Goal: Information Seeking & Learning: Find specific page/section

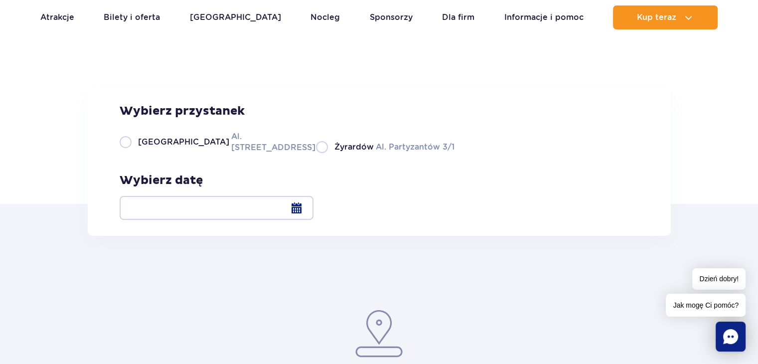
scroll to position [100, 0]
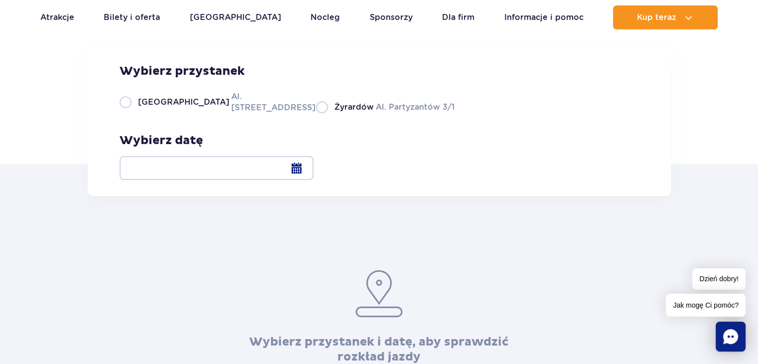
click at [373, 113] on label "Żyrardów Al. Partyzantów 3/1" at bounding box center [385, 107] width 139 height 12
click at [327, 113] on input "Żyrardów Al. Partyzantów 3/1" at bounding box center [321, 112] width 11 height 2
radio input "true"
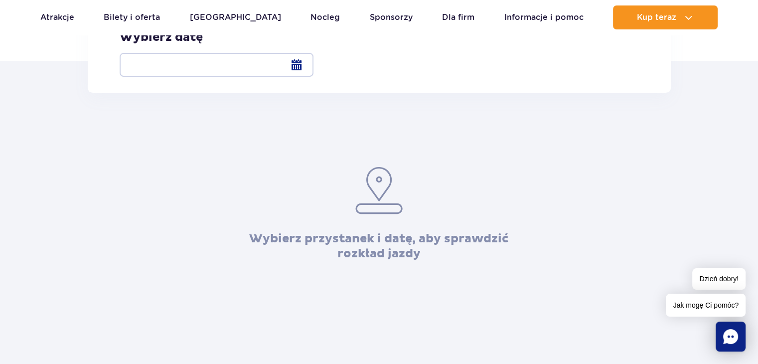
scroll to position [150, 0]
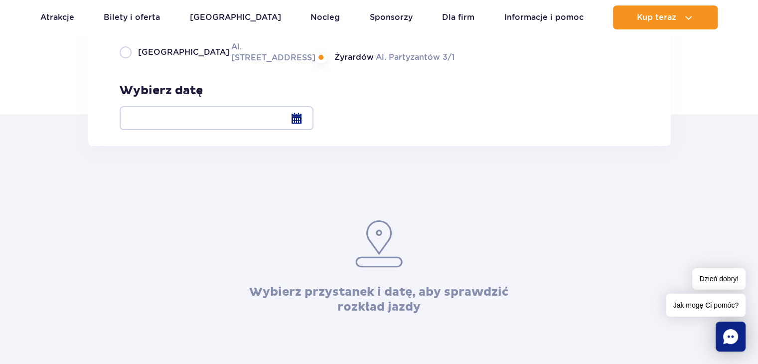
click at [314, 117] on div at bounding box center [217, 118] width 194 height 24
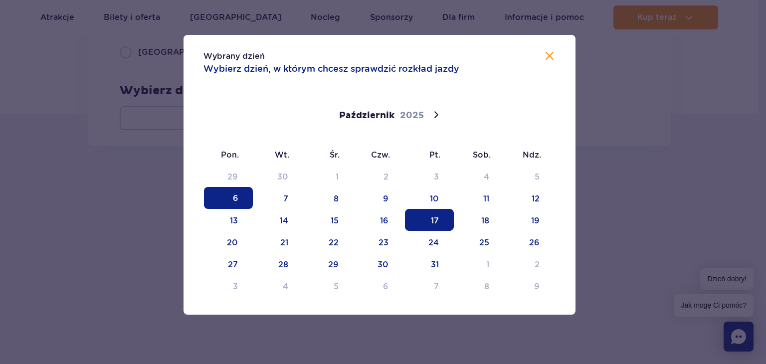
click at [435, 217] on span "17" at bounding box center [429, 220] width 49 height 22
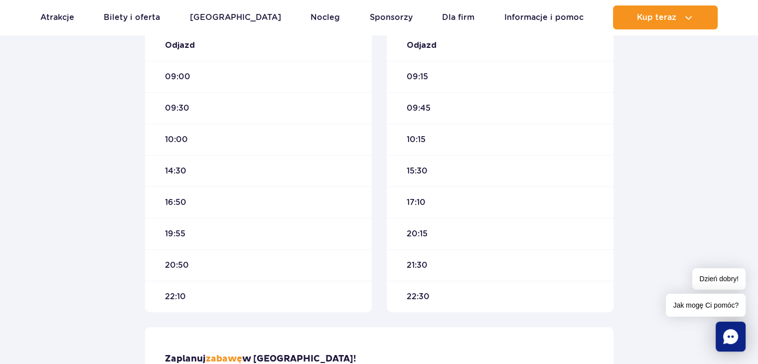
scroll to position [199, 0]
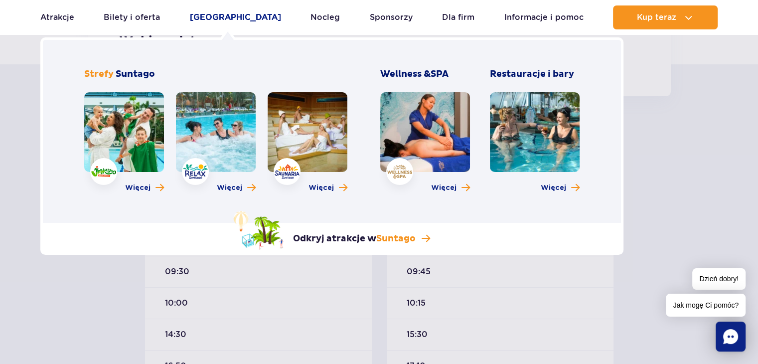
click at [216, 16] on link "[GEOGRAPHIC_DATA]" at bounding box center [235, 17] width 91 height 24
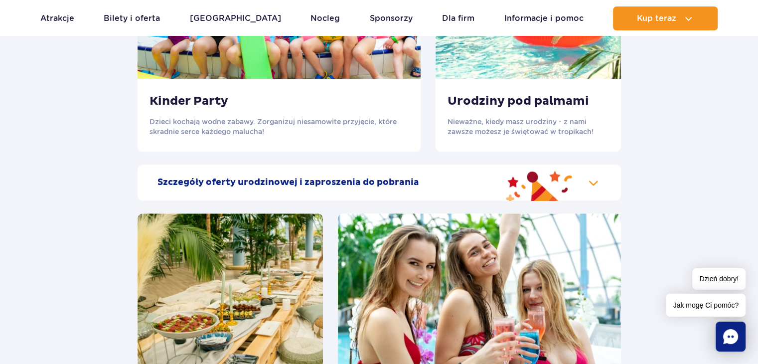
scroll to position [1147, 0]
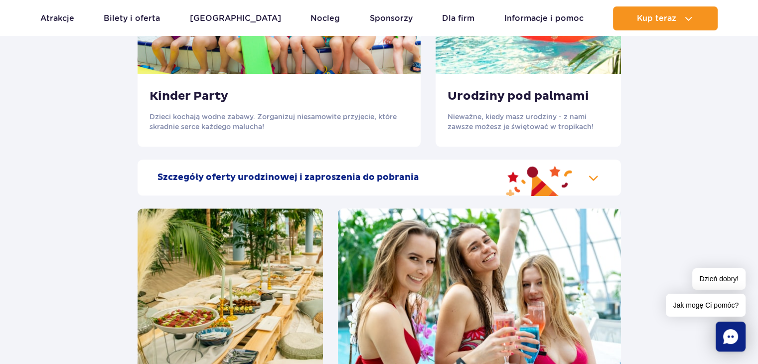
click at [499, 130] on p "Nieważne, kiedy masz urodziny - z nami zawsze możesz je świętować w tropikach!" at bounding box center [529, 122] width 162 height 20
click at [494, 86] on div "Urodziny pod palmami Nieważne, kiedy masz urodziny - z nami zawsze możesz je św…" at bounding box center [528, 110] width 185 height 73
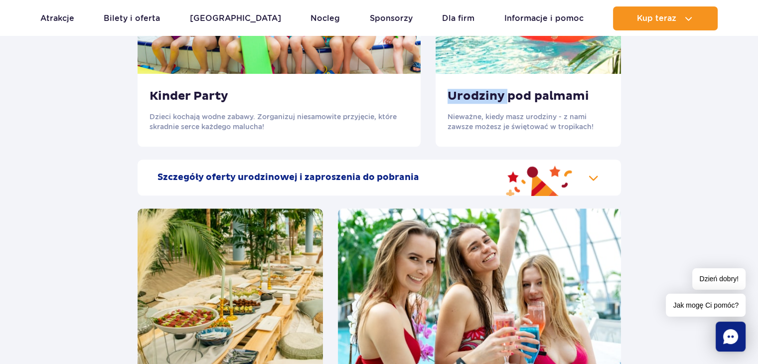
click at [600, 182] on div "Szczegóły oferty urodzinowej i zaproszenia do pobrania" at bounding box center [380, 178] width 484 height 36
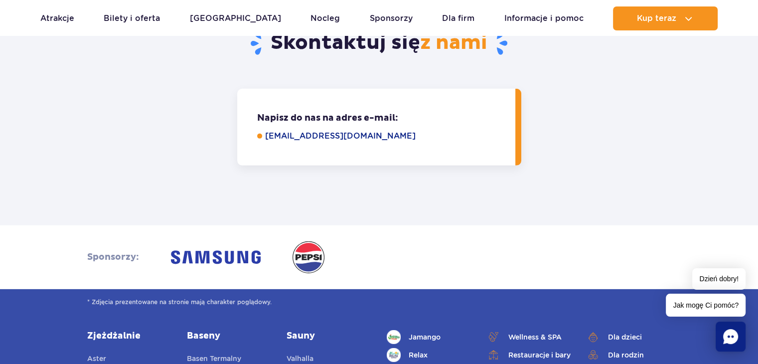
scroll to position [3092, 0]
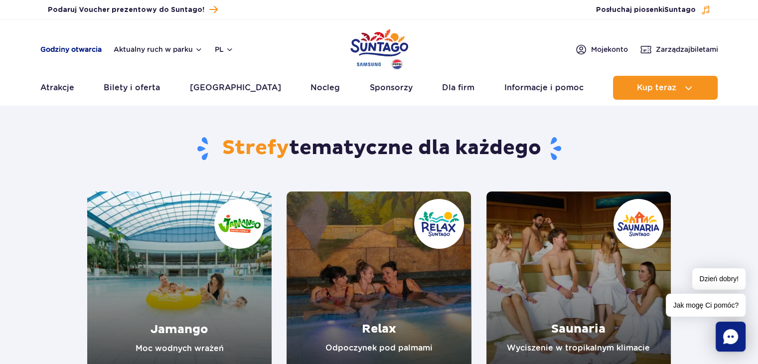
click at [101, 53] on link "Godziny otwarcia" at bounding box center [70, 49] width 61 height 10
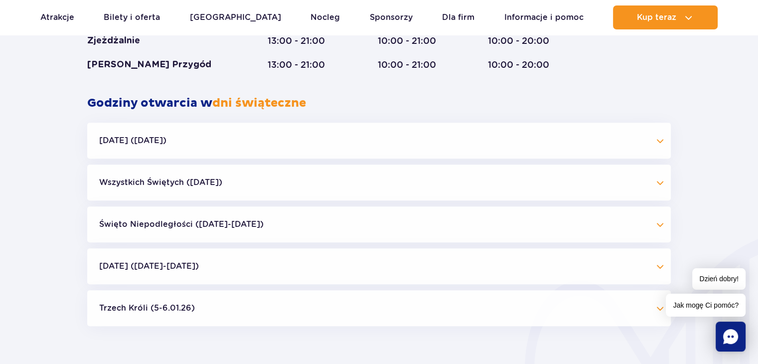
scroll to position [927, 0]
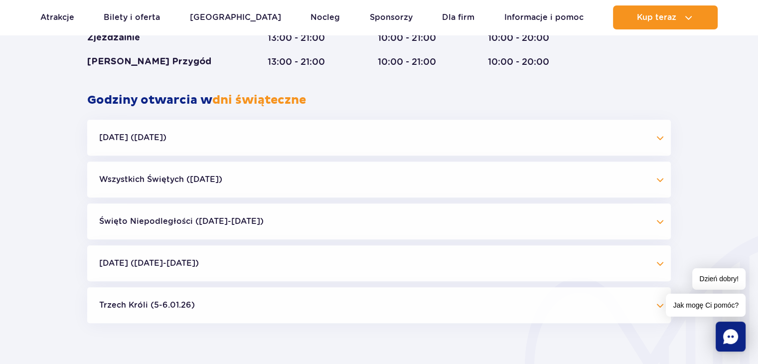
click at [303, 142] on button "Halloween (31.10.25)" at bounding box center [379, 138] width 584 height 36
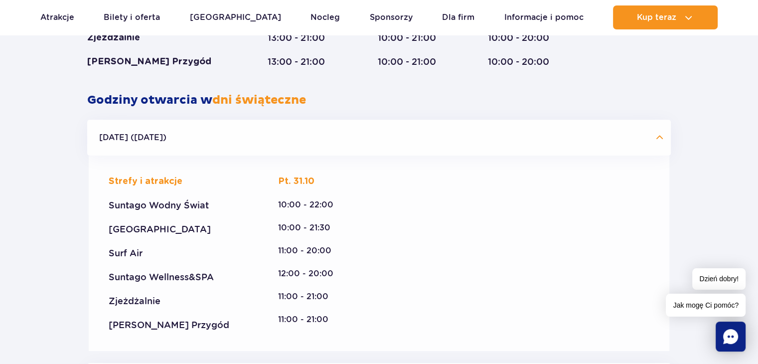
click at [303, 142] on button "Halloween (31.10.25)" at bounding box center [379, 138] width 584 height 36
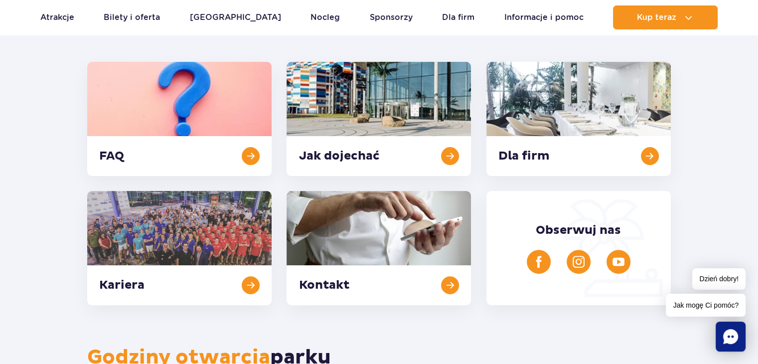
scroll to position [229, 0]
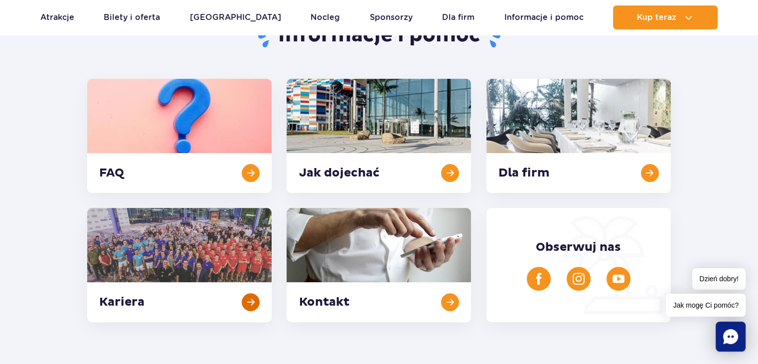
click at [138, 240] on link at bounding box center [179, 265] width 184 height 114
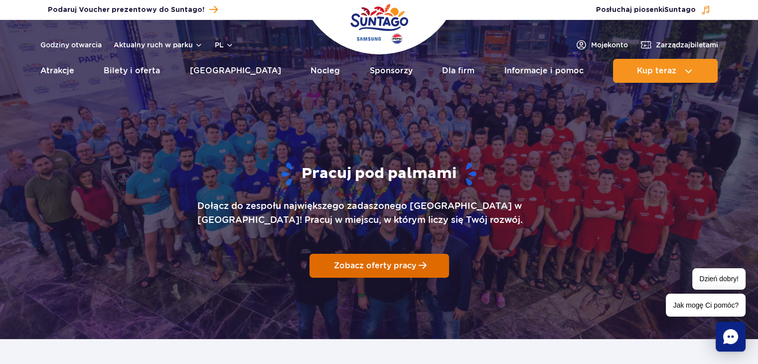
click at [397, 271] on link "Zobacz oferty pracy" at bounding box center [380, 266] width 140 height 24
